Goal: Task Accomplishment & Management: Manage account settings

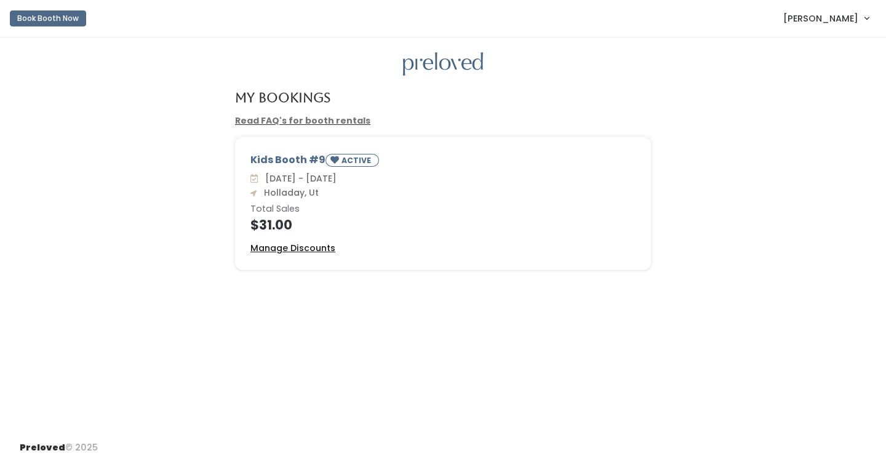
click at [315, 252] on u "Manage Discounts" at bounding box center [292, 248] width 85 height 12
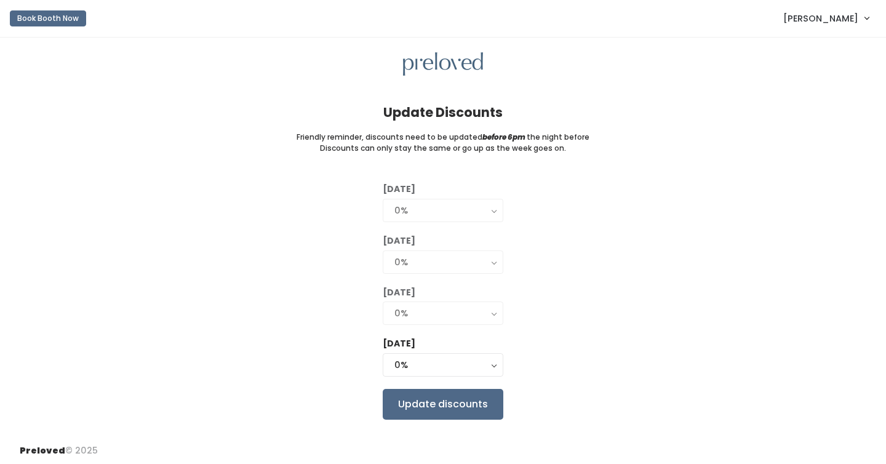
click at [444, 316] on div "0%" at bounding box center [442, 313] width 97 height 14
click at [579, 283] on div "[DATE] 0% 25% 50% 75% 90% 0% [DATE] 0% 25% 50% 75% 90% 0% [DATE] 0% 25% 50% 75%…" at bounding box center [443, 301] width 847 height 236
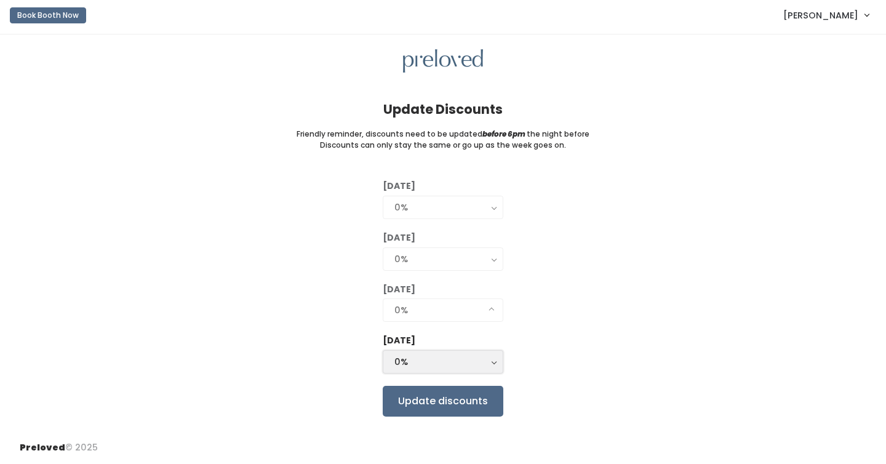
click at [486, 370] on button "0%" at bounding box center [443, 361] width 121 height 23
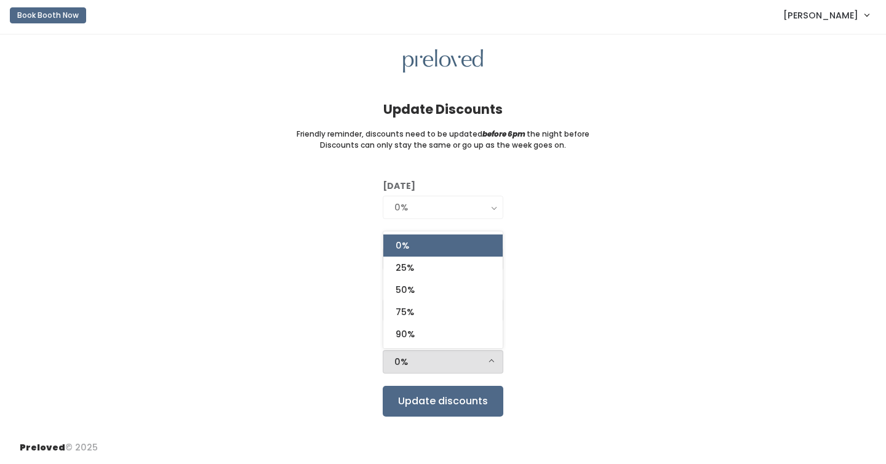
click at [661, 276] on div "[DATE] 0% 25% 50% 75% 90% 0% [DATE] 0% 25% 50% 75% 90% 0% [DATE] 0% 25% 50% 75%…" at bounding box center [443, 298] width 847 height 236
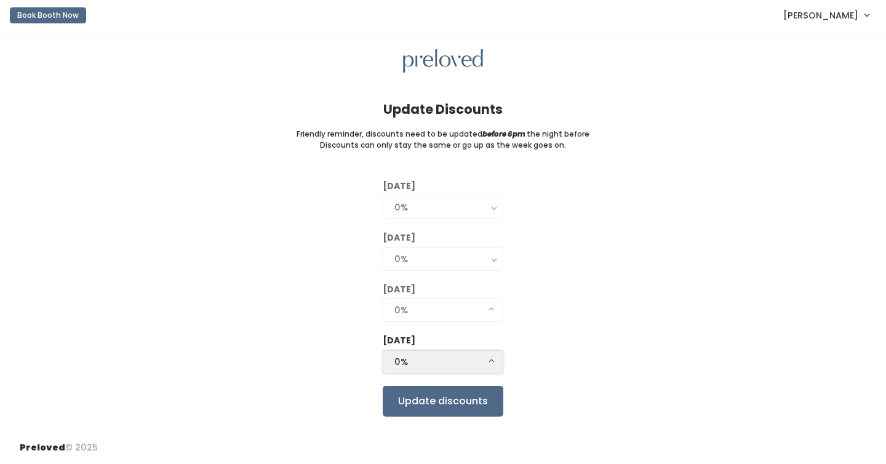
click at [487, 356] on div "0%" at bounding box center [442, 362] width 97 height 14
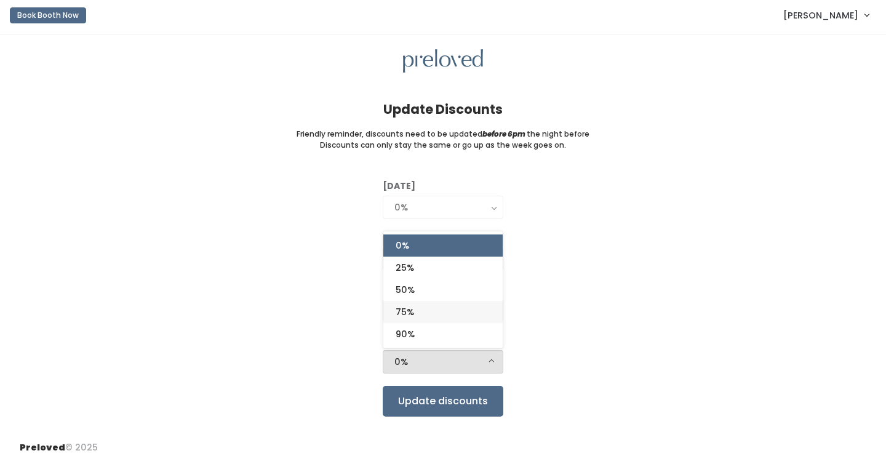
click at [471, 316] on link "75%" at bounding box center [442, 312] width 119 height 22
select select "75%"
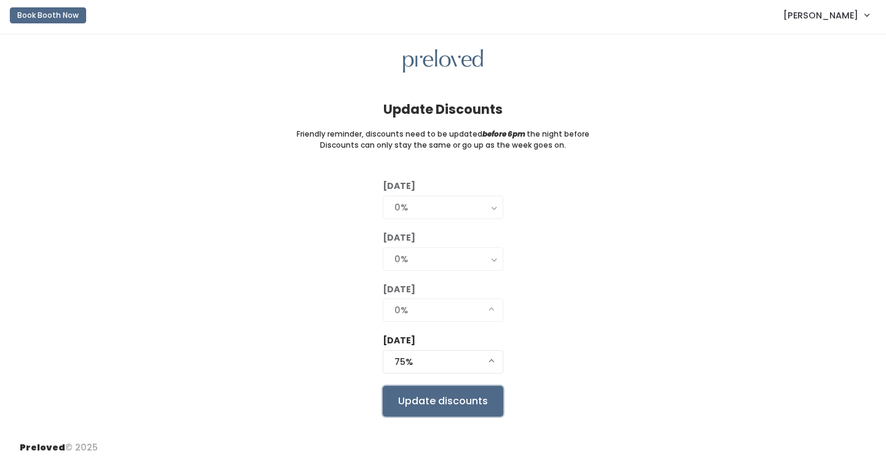
drag, startPoint x: 476, startPoint y: 405, endPoint x: 610, endPoint y: 348, distance: 145.0
click at [609, 349] on div "[DATE] 0% 25% 50% 75% 90% 0% [DATE] 0% 25% 50% 75% 90% 0% [DATE] 0% 25% 50% 75%…" at bounding box center [443, 298] width 847 height 236
click at [489, 400] on input "Update discounts" at bounding box center [443, 401] width 121 height 31
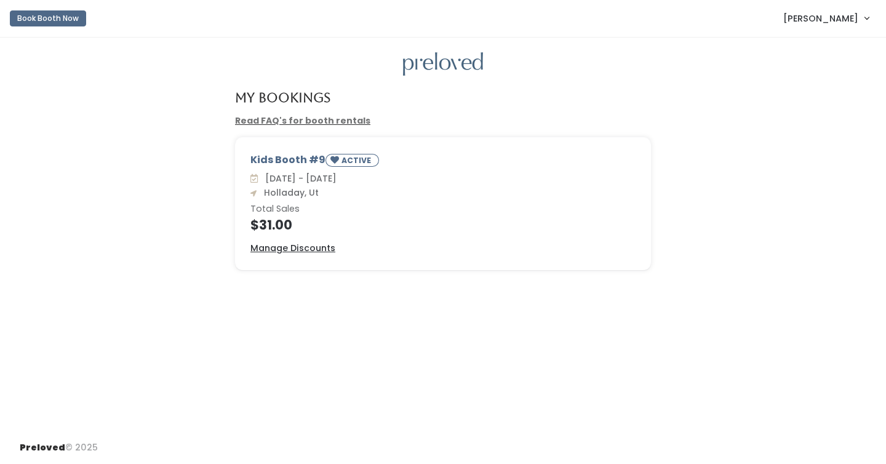
click at [279, 226] on h4 "$31.00" at bounding box center [442, 225] width 385 height 14
click at [348, 162] on small "ACTIVE" at bounding box center [358, 160] width 32 height 10
click at [274, 158] on div "Kids Booth #9 ACTIVE" at bounding box center [442, 162] width 385 height 19
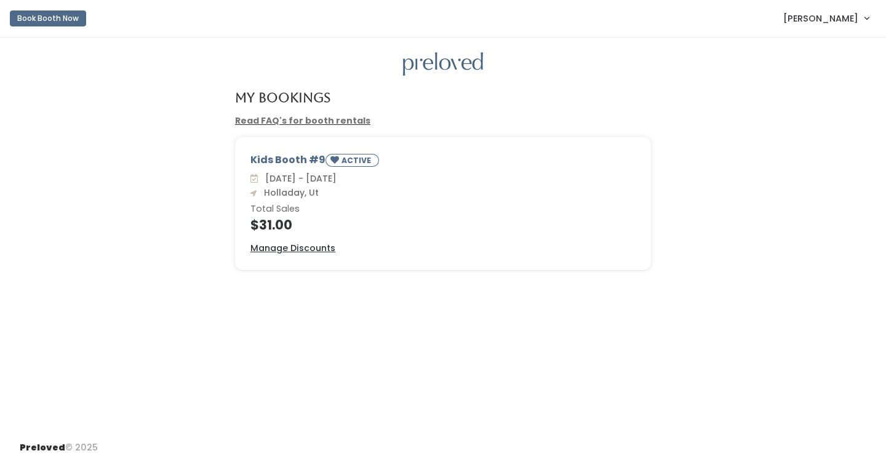
click at [367, 211] on h6 "Total Sales" at bounding box center [442, 209] width 385 height 10
click at [846, 20] on span "[PERSON_NAME]" at bounding box center [820, 19] width 75 height 14
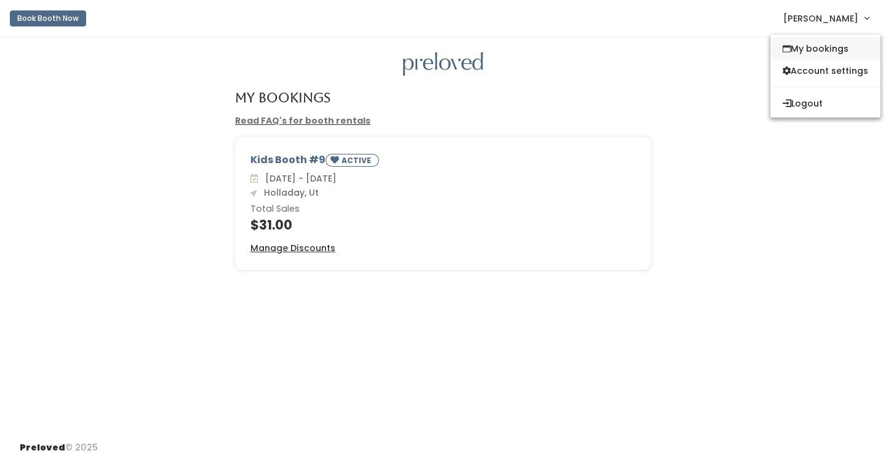
click at [823, 48] on link "My bookings" at bounding box center [825, 49] width 110 height 22
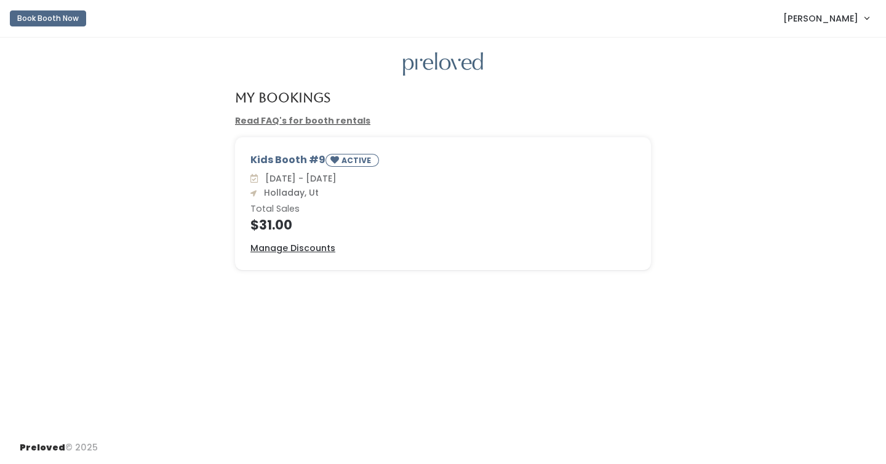
click at [339, 121] on link "Read FAQ's for booth rentals" at bounding box center [302, 120] width 135 height 12
